Goal: Find contact information: Find contact information

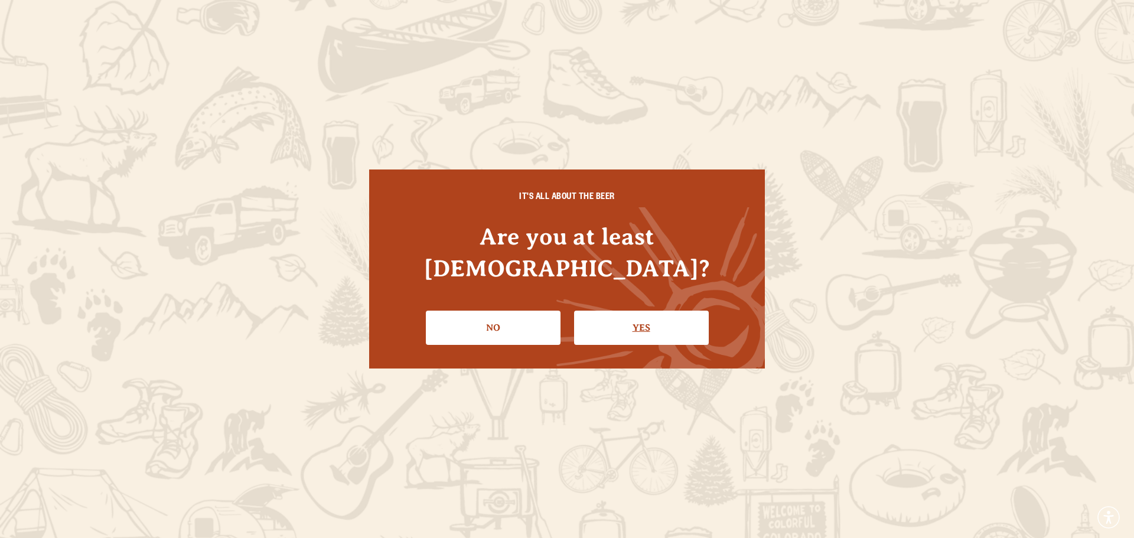
click at [635, 311] on link "Yes" at bounding box center [641, 328] width 135 height 34
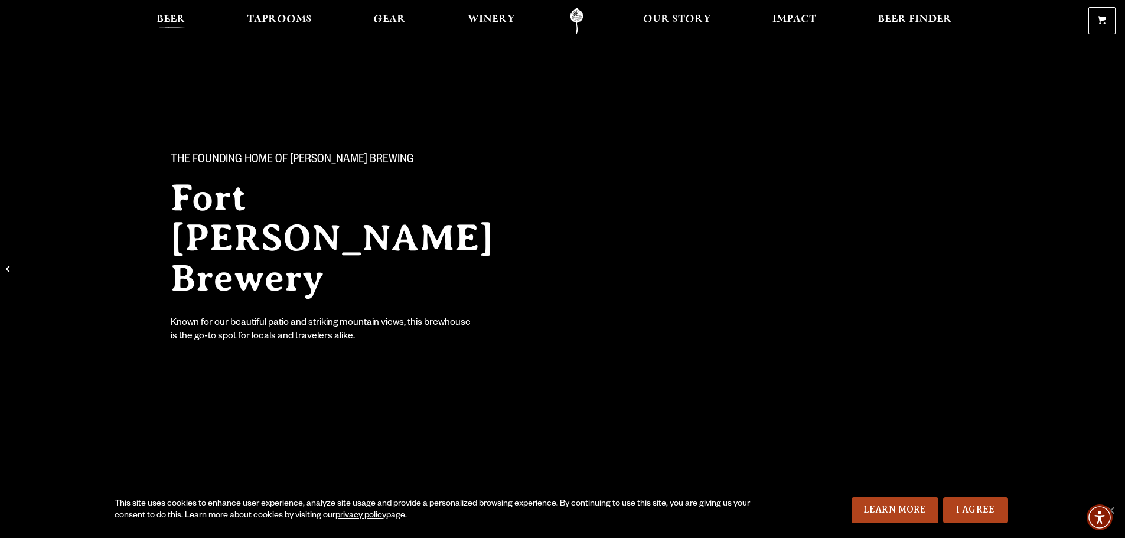
click at [172, 17] on span "Beer" at bounding box center [171, 19] width 29 height 9
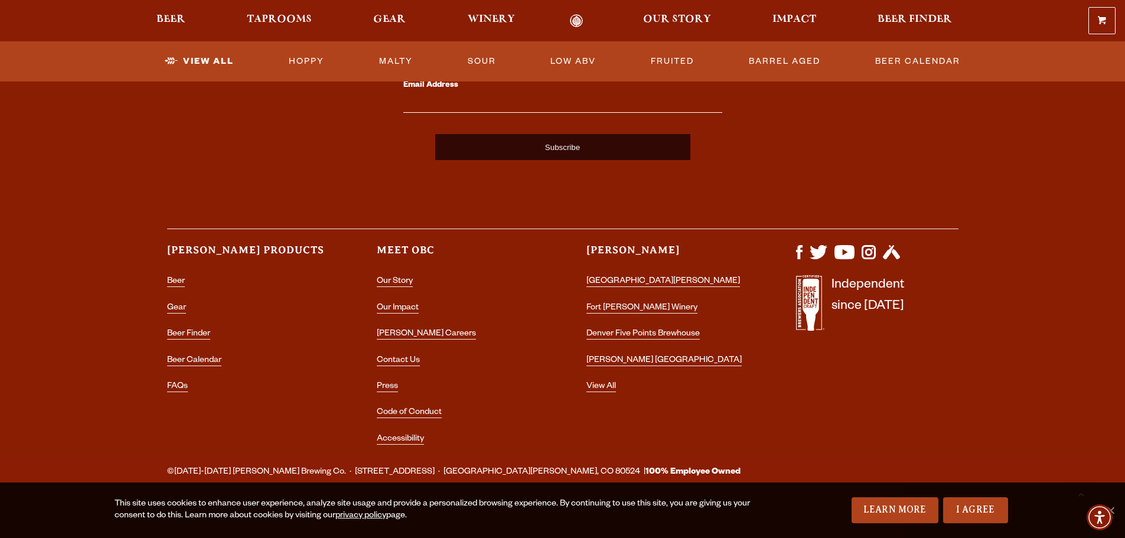
scroll to position [2978, 0]
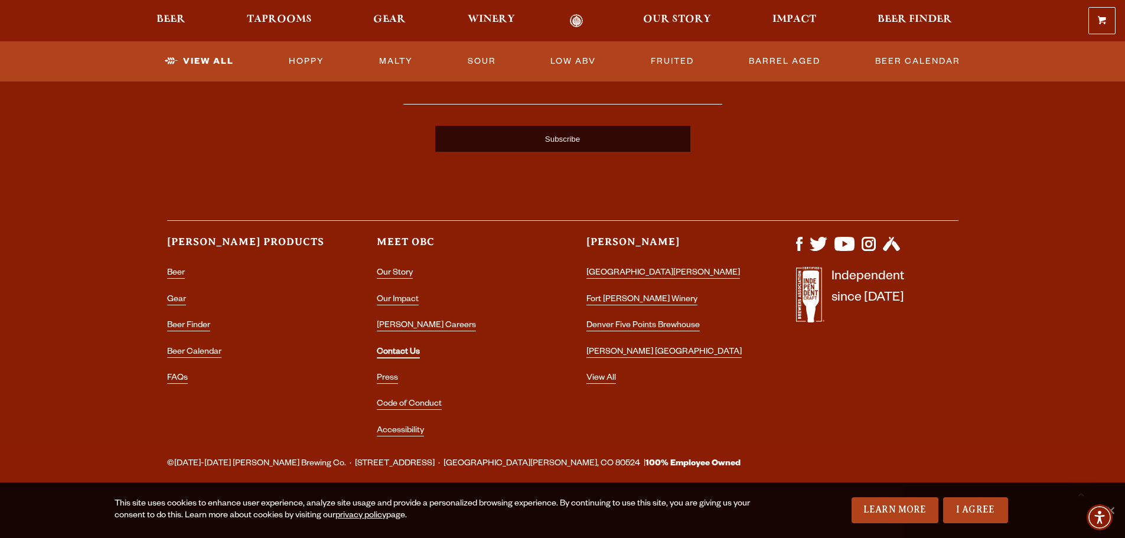
click at [401, 353] on link "Contact Us" at bounding box center [398, 353] width 43 height 11
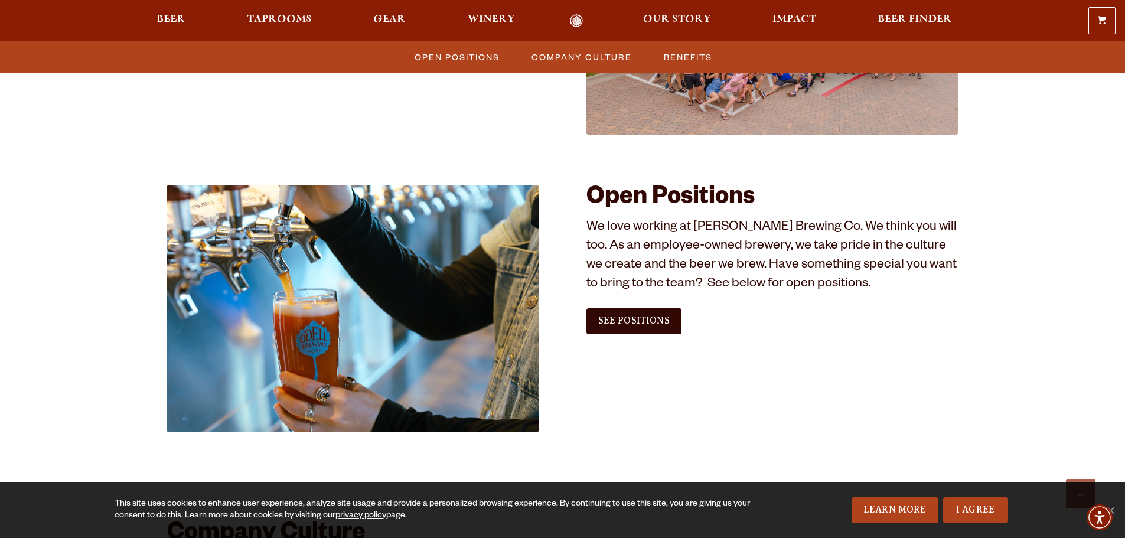
scroll to position [591, 0]
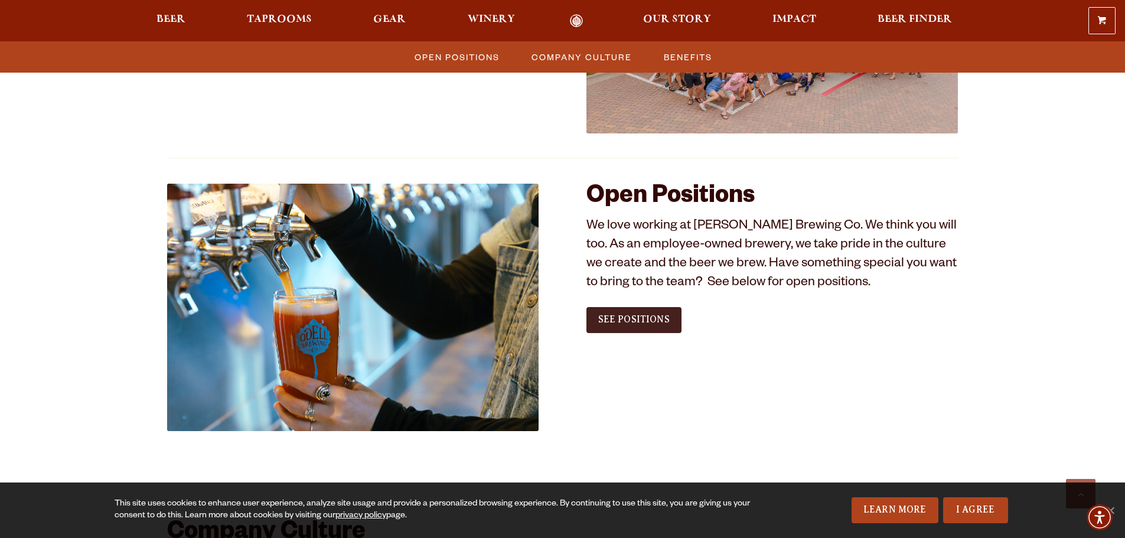
click at [666, 322] on span "See Positions" at bounding box center [633, 319] width 71 height 11
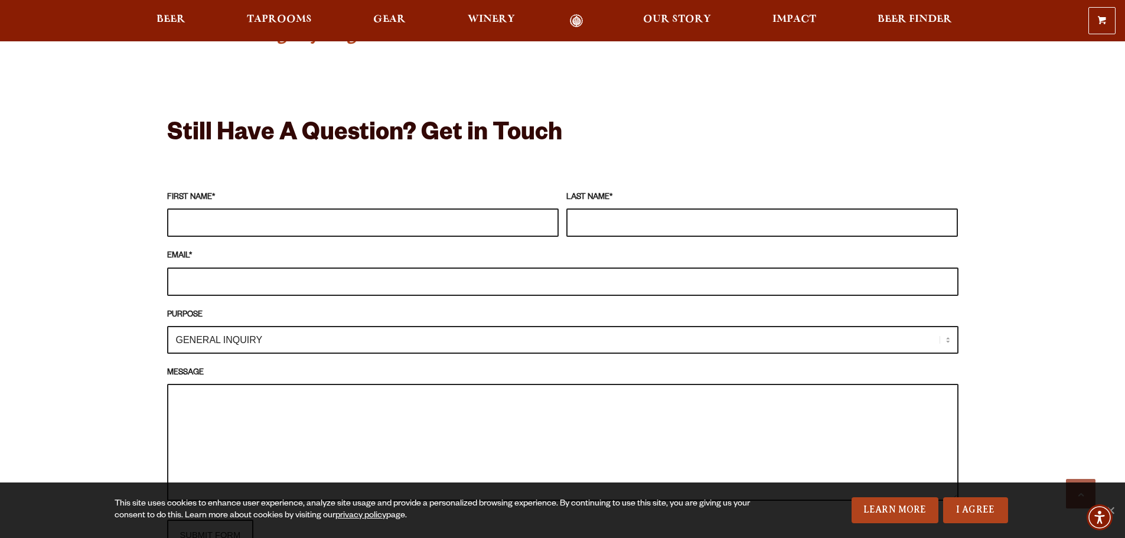
scroll to position [1122, 0]
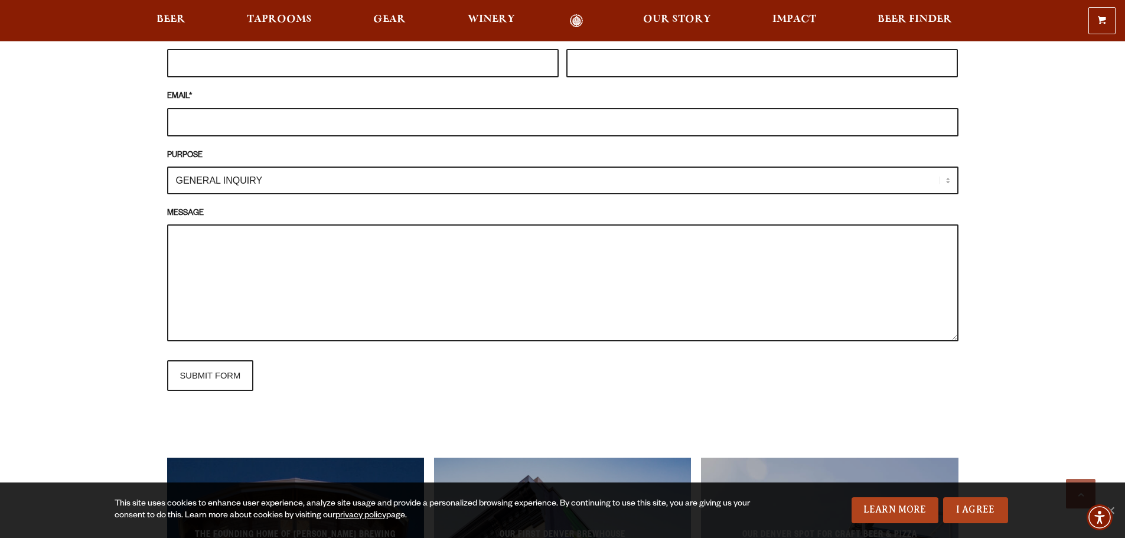
click at [281, 174] on select "GENERAL INQUIRY TAPROOM / BREWERY WINERY BOOK A TOUR MEDIA INQUIRY GEAR SHOP [P…" at bounding box center [562, 181] width 791 height 28
click at [103, 230] on div "Frequently Asked Questions What’s Your Shipping & Exchange Policy? Shipping: Ou…" at bounding box center [562, 140] width 1125 height 1498
